Goal: Information Seeking & Learning: Find specific fact

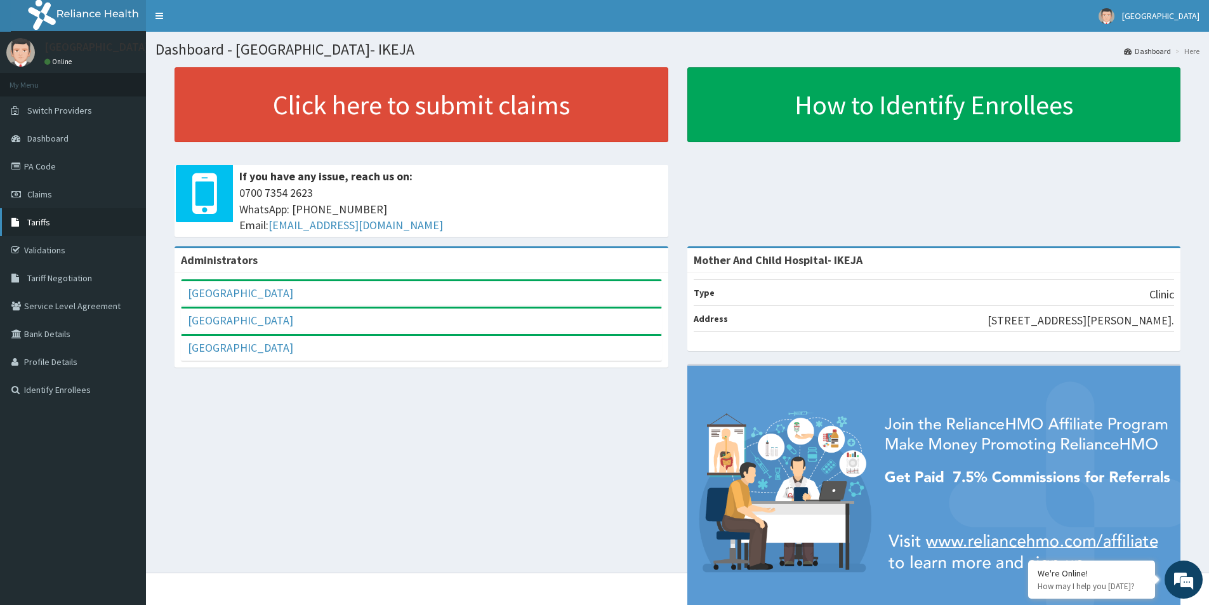
click at [39, 220] on span "Tariffs" at bounding box center [38, 221] width 23 height 11
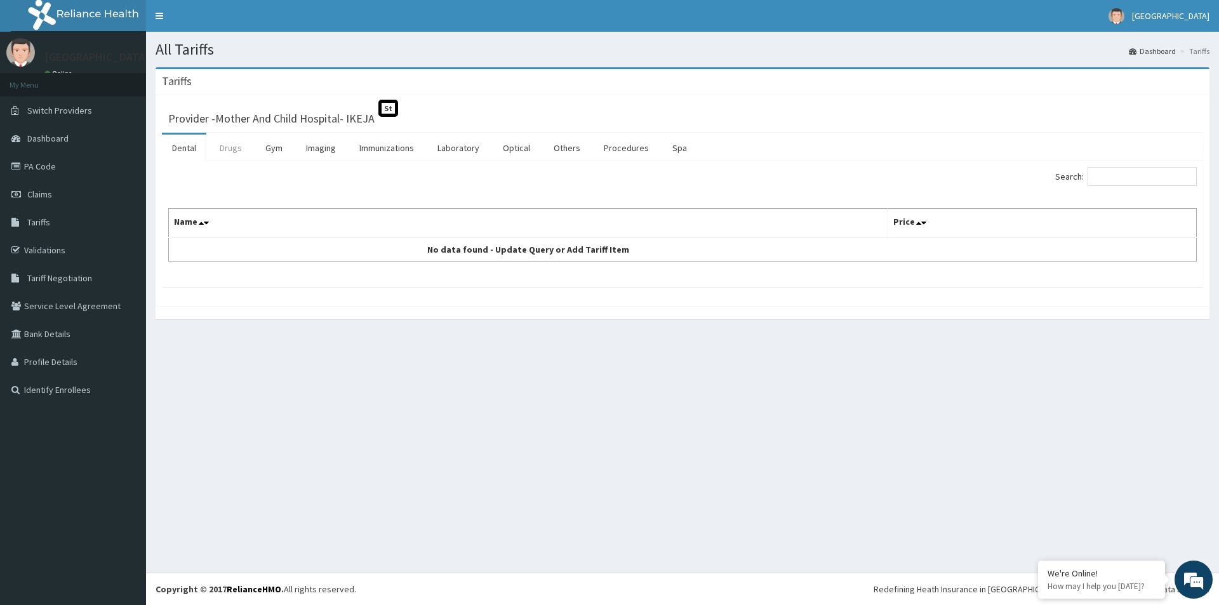
click at [235, 149] on link "Drugs" at bounding box center [230, 148] width 43 height 27
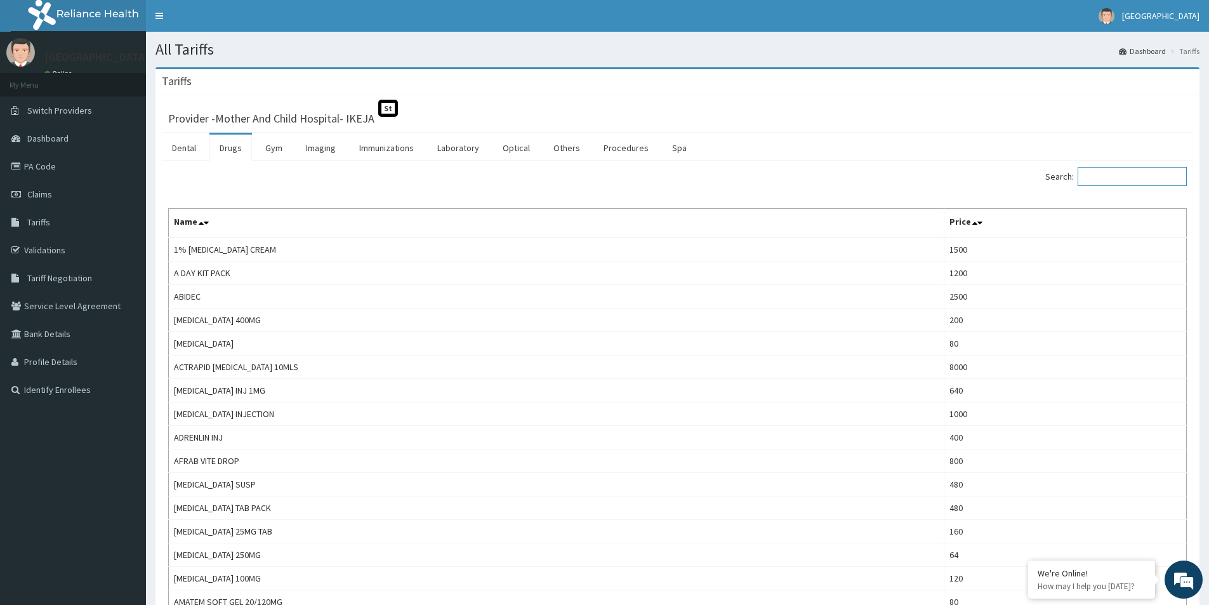
click at [1113, 180] on input "Search:" at bounding box center [1132, 176] width 109 height 19
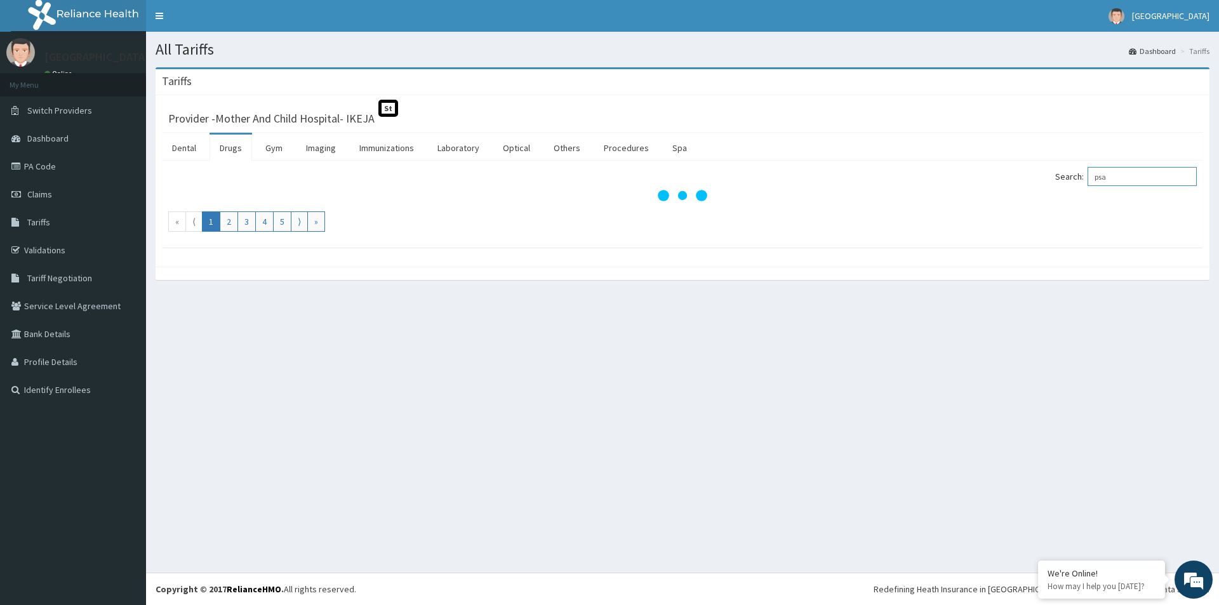
drag, startPoint x: 1142, startPoint y: 180, endPoint x: 1014, endPoint y: 186, distance: 128.3
click at [1014, 186] on div "Search: psa" at bounding box center [944, 178] width 505 height 22
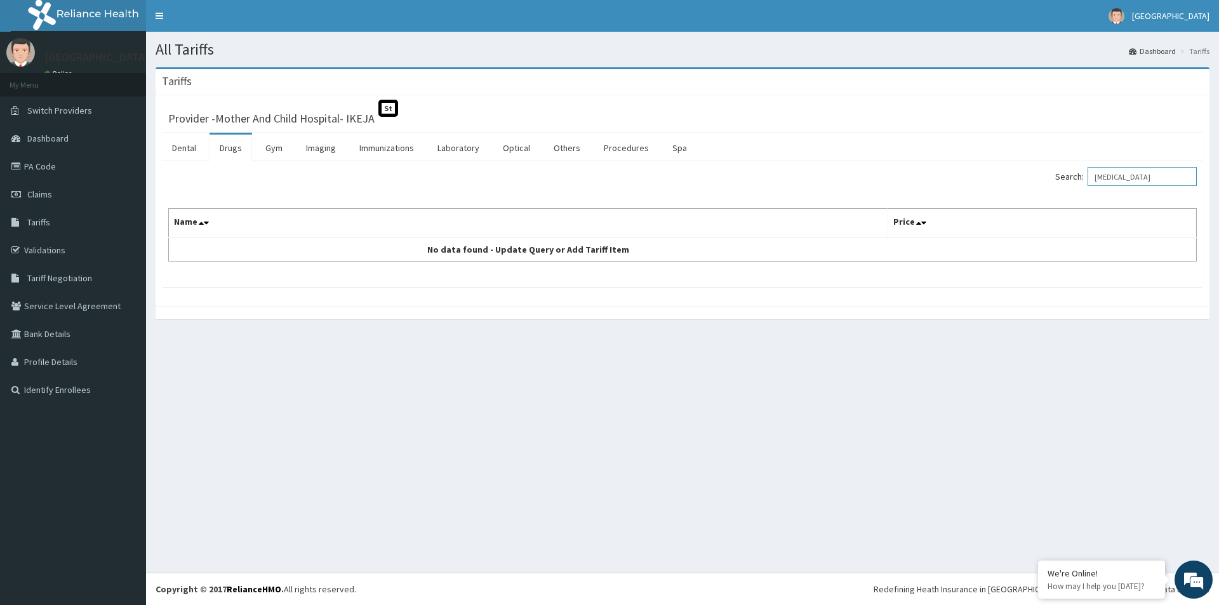
type input "norgesic"
click at [230, 152] on link "Drugs" at bounding box center [230, 148] width 43 height 27
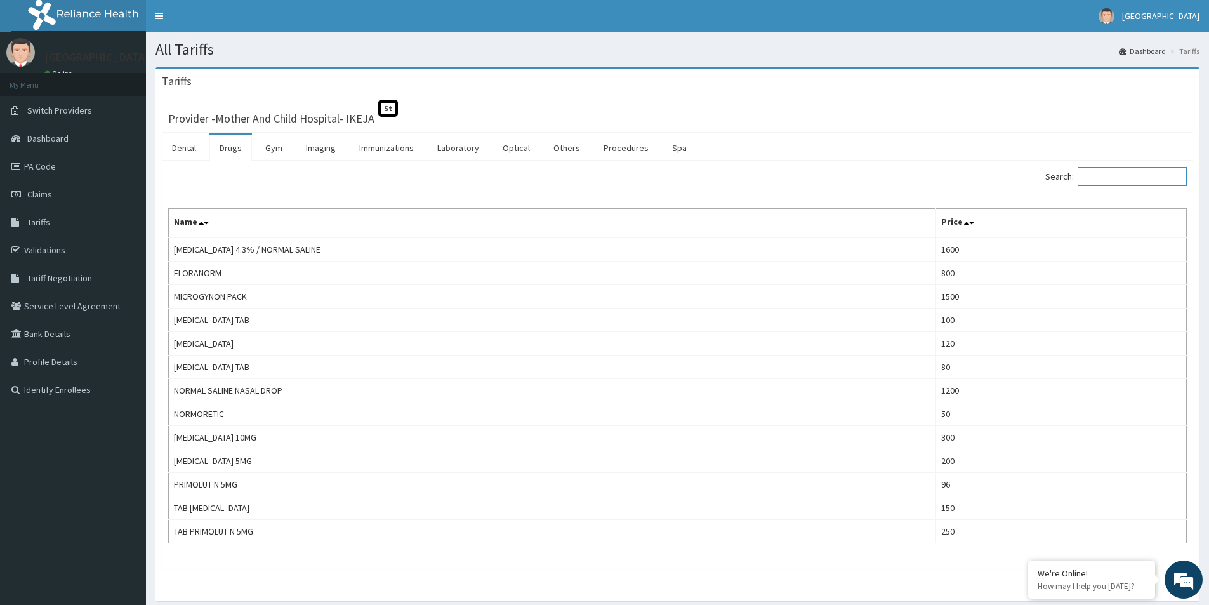
click at [1113, 180] on input "Search:" at bounding box center [1132, 176] width 109 height 19
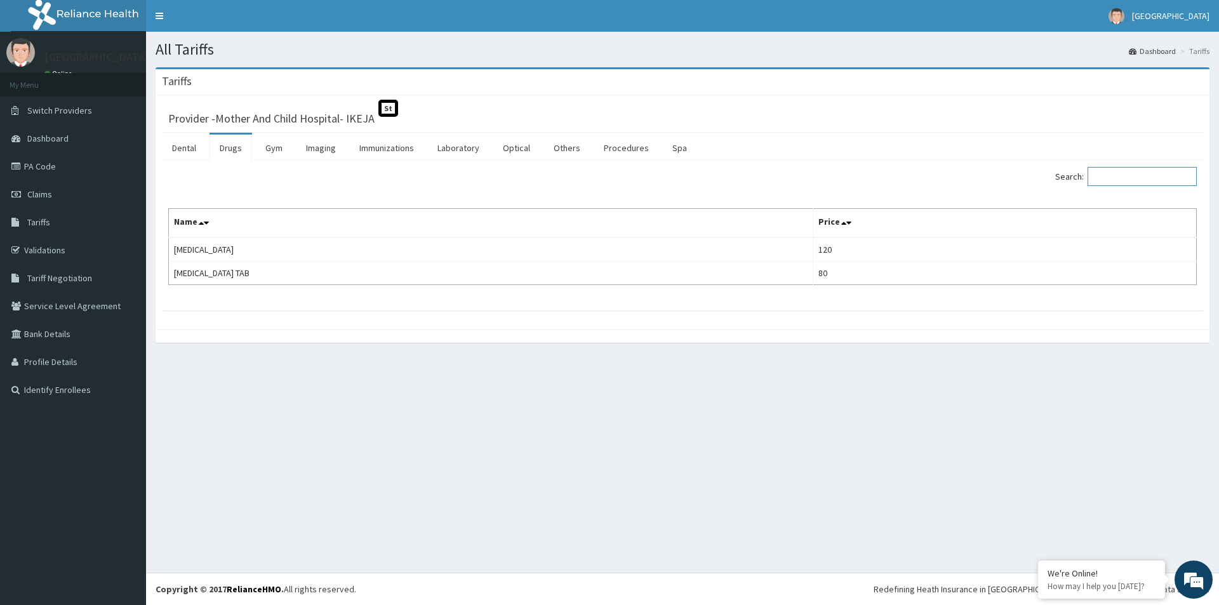
click at [1123, 180] on input "Search:" at bounding box center [1141, 176] width 109 height 19
click at [611, 152] on link "Procedures" at bounding box center [626, 148] width 65 height 27
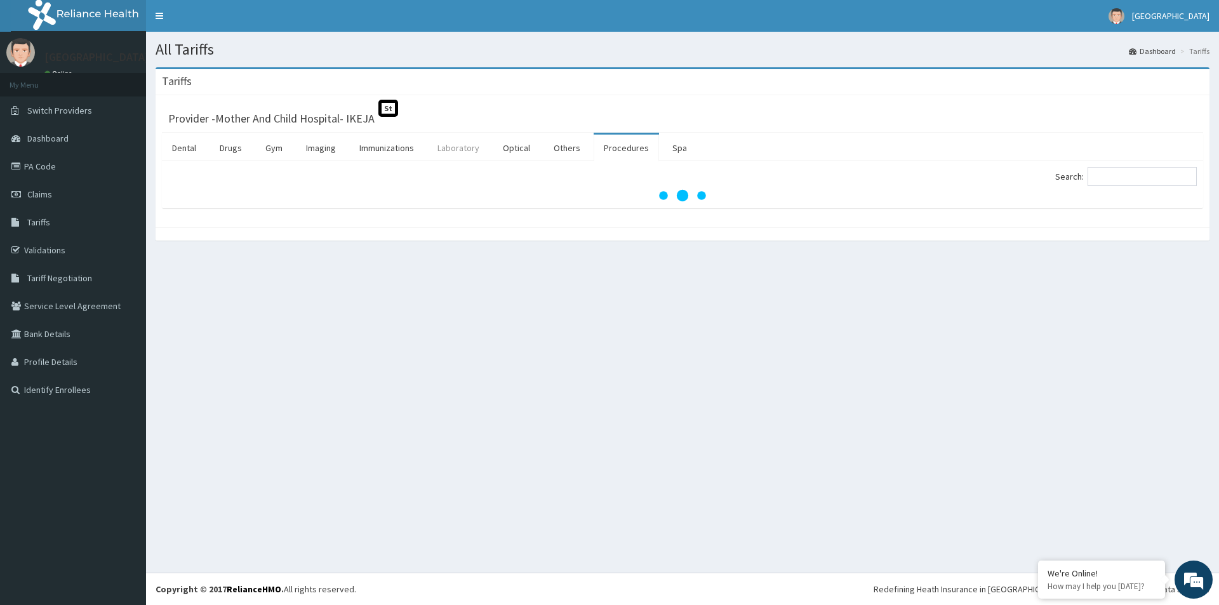
click at [446, 149] on link "Laboratory" at bounding box center [458, 148] width 62 height 27
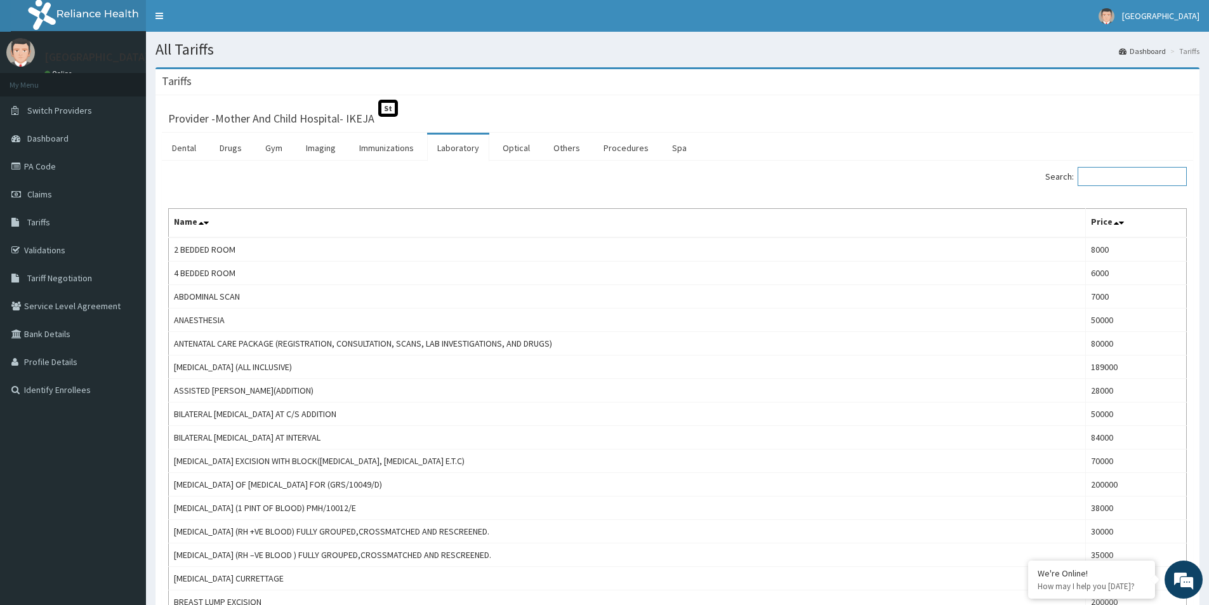
click at [1124, 178] on input "Search:" at bounding box center [1132, 176] width 109 height 19
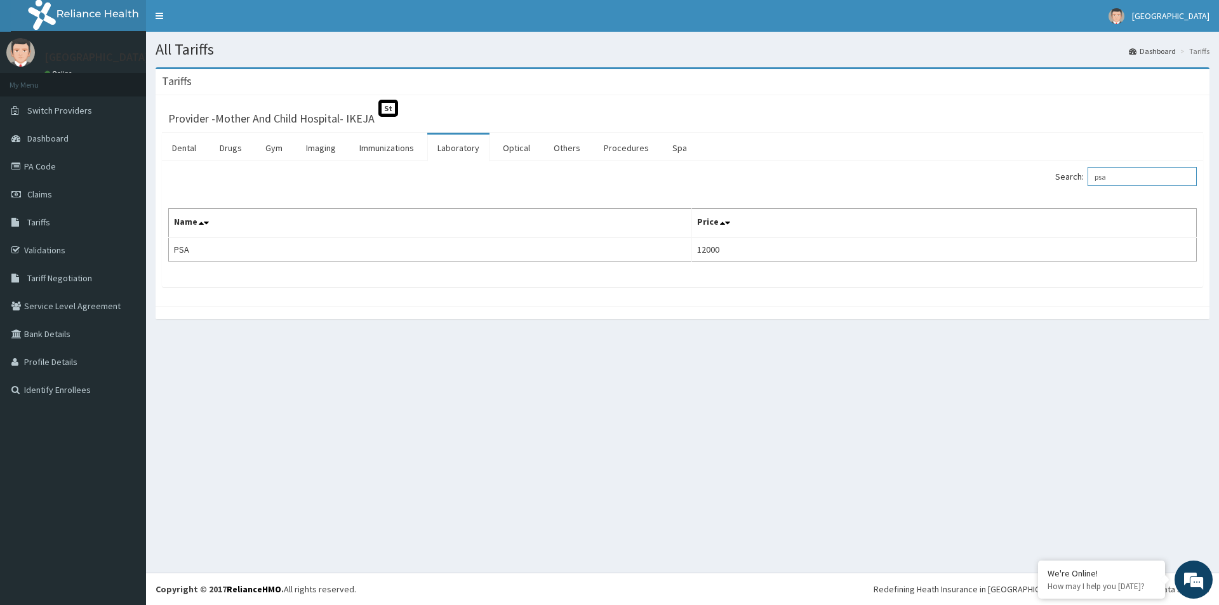
type input "psa"
drag, startPoint x: 1132, startPoint y: 178, endPoint x: 1065, endPoint y: 170, distance: 68.3
click at [1066, 171] on label "Search: psa" at bounding box center [1126, 176] width 142 height 19
click at [233, 150] on link "Drugs" at bounding box center [230, 148] width 43 height 27
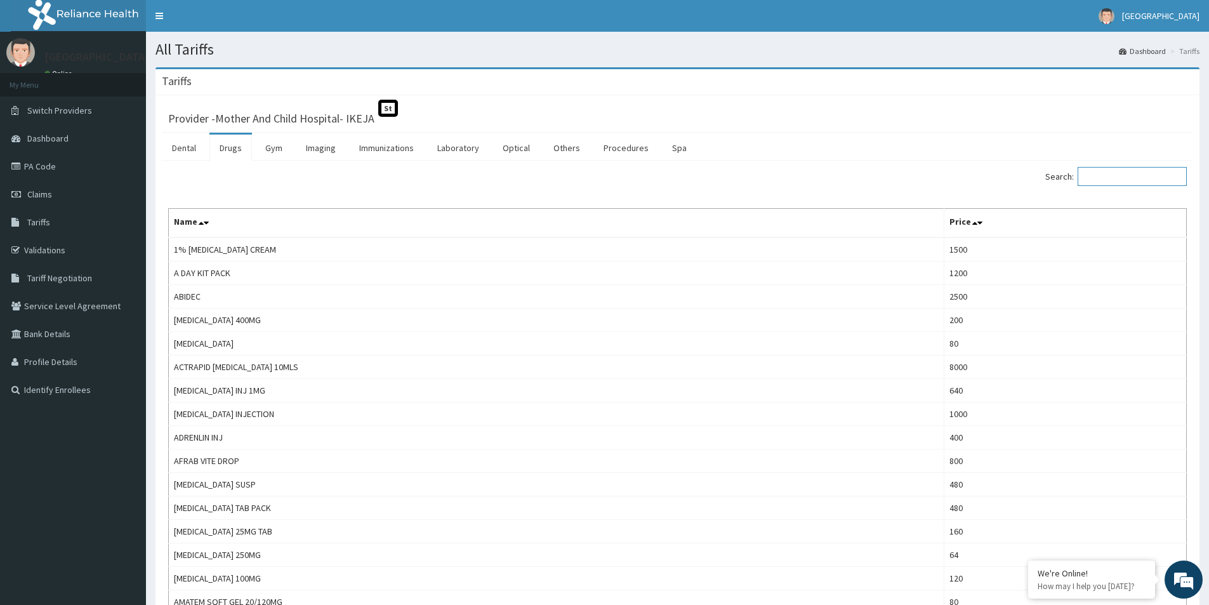
click at [1124, 184] on input "Search:" at bounding box center [1132, 176] width 109 height 19
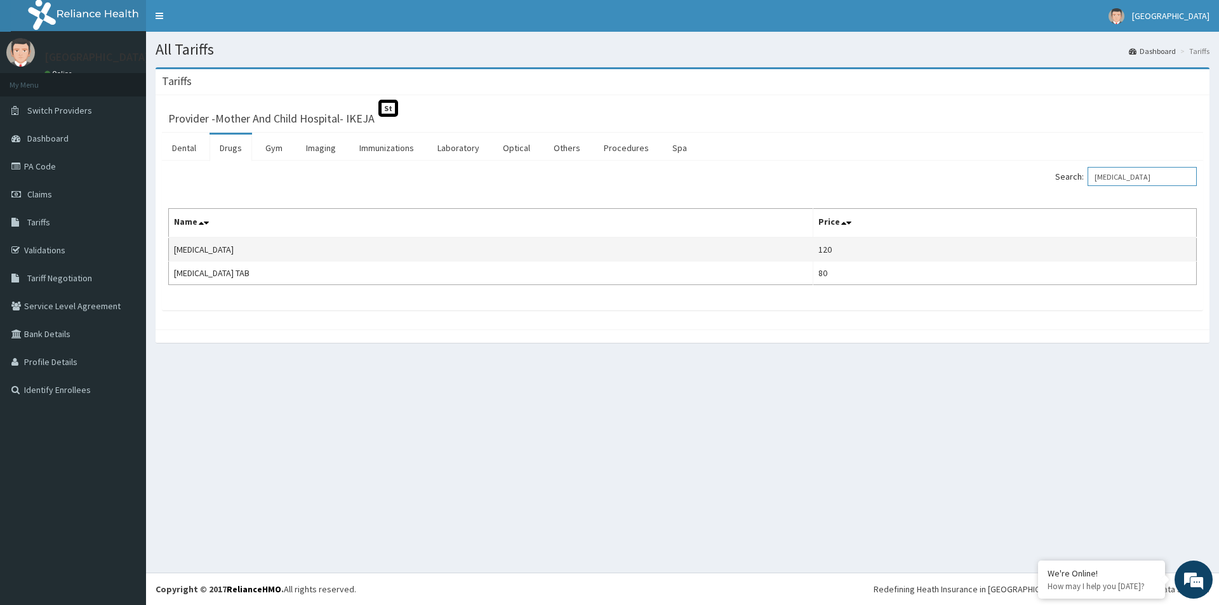
type input "NORGESIC"
drag, startPoint x: 223, startPoint y: 252, endPoint x: 168, endPoint y: 254, distance: 55.3
click at [169, 254] on td "NORGESIC" at bounding box center [491, 249] width 644 height 24
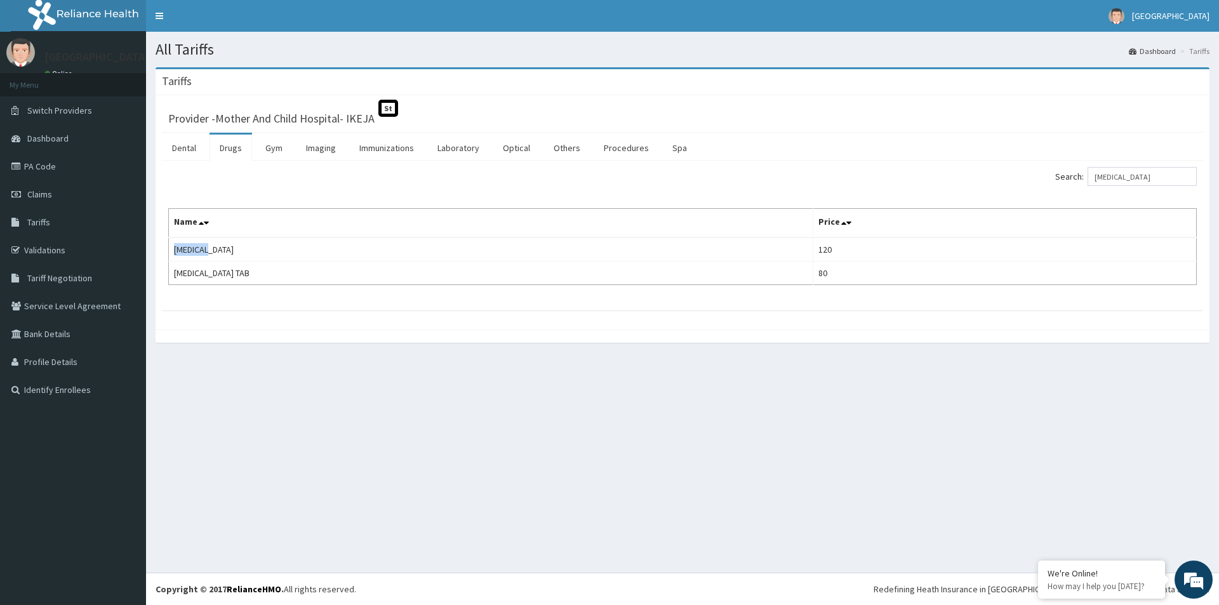
copy td "NORGESIC"
click at [34, 251] on link "Validations" at bounding box center [73, 250] width 146 height 28
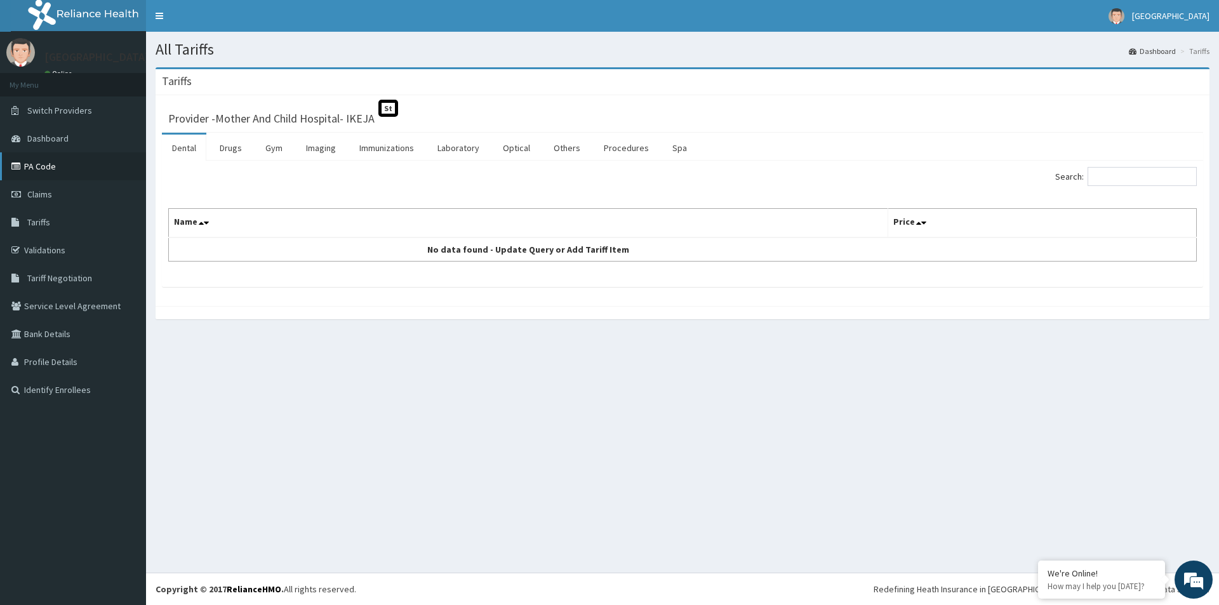
click at [41, 163] on link "PA Code" at bounding box center [73, 166] width 146 height 28
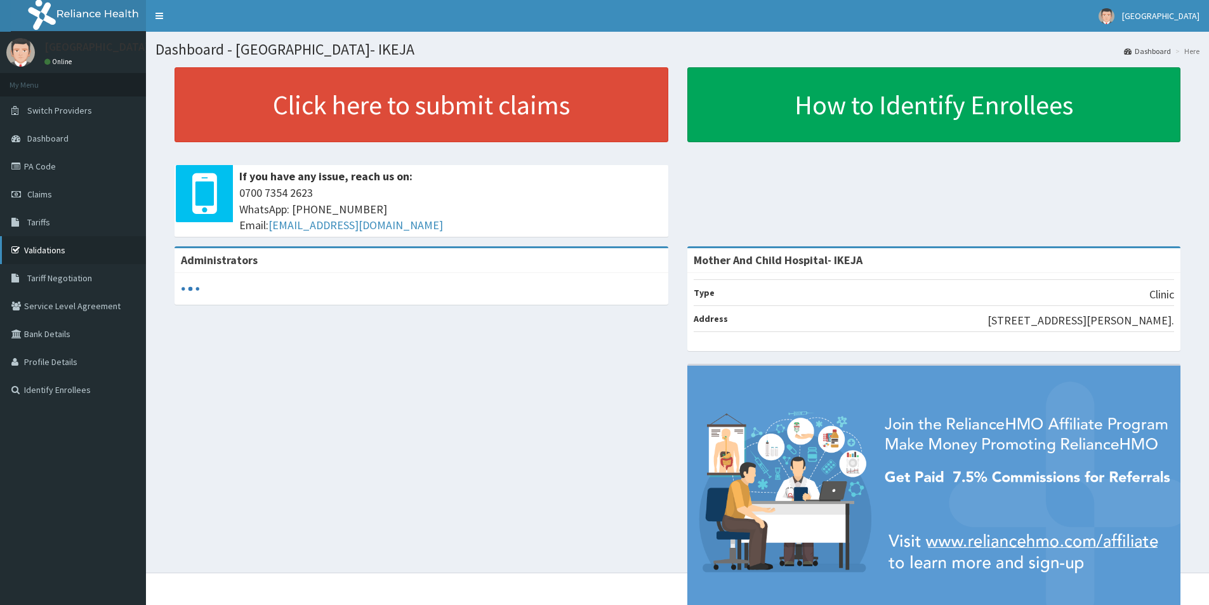
click at [43, 248] on link "Validations" at bounding box center [73, 250] width 146 height 28
